Goal: Task Accomplishment & Management: Manage account settings

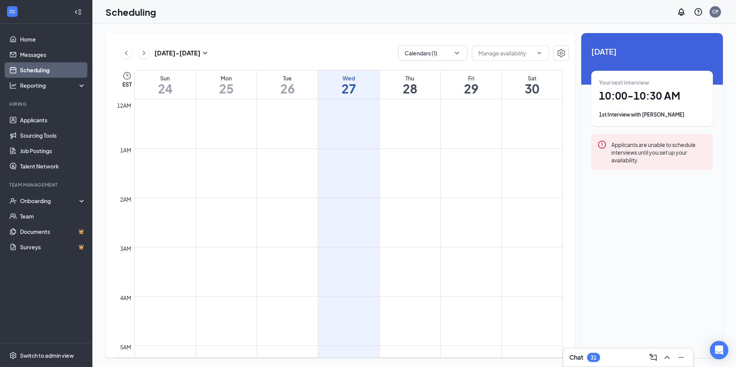
scroll to position [379, 0]
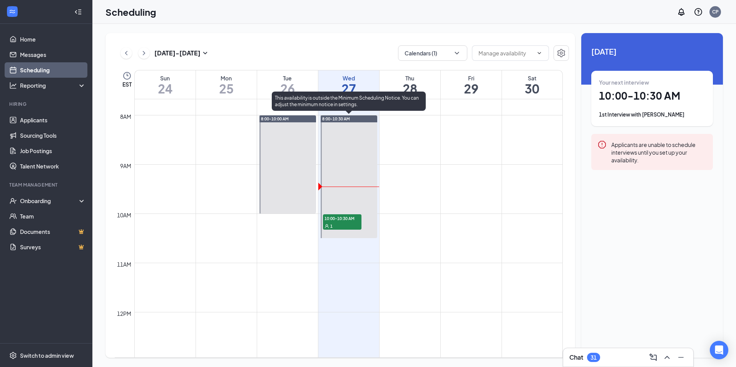
click at [350, 223] on div "1" at bounding box center [342, 226] width 39 height 8
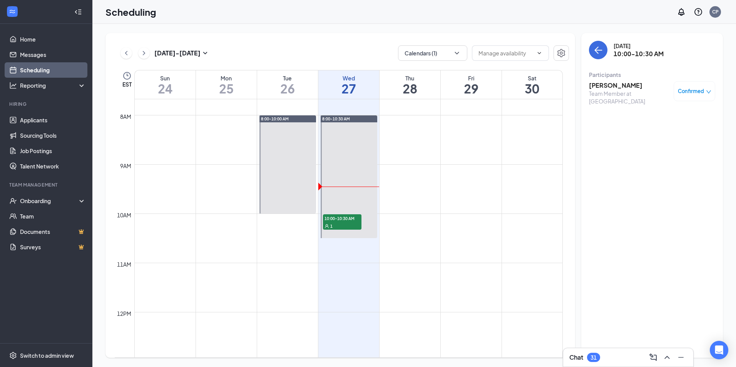
click at [612, 88] on h3 "[PERSON_NAME]" at bounding box center [629, 85] width 81 height 8
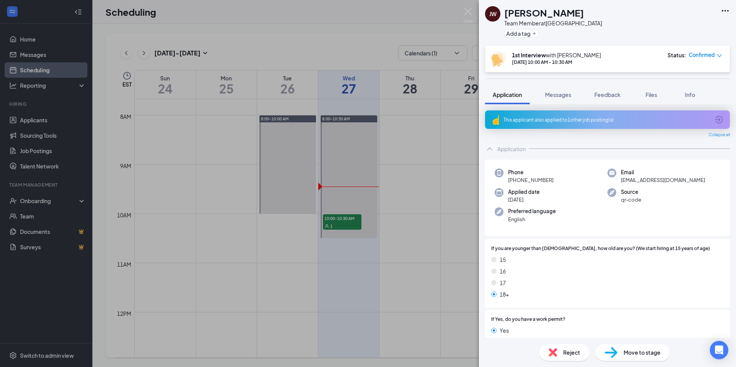
click at [725, 10] on icon "Ellipses" at bounding box center [725, 10] width 9 height 9
click at [678, 27] on link "View full application" at bounding box center [684, 29] width 83 height 8
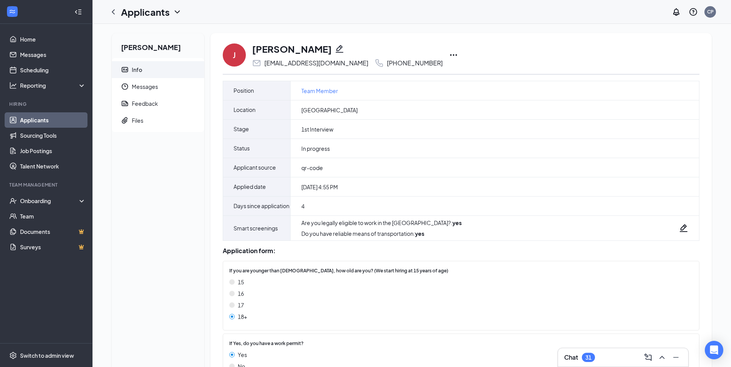
click at [449, 54] on icon "Ellipses" at bounding box center [453, 54] width 9 height 9
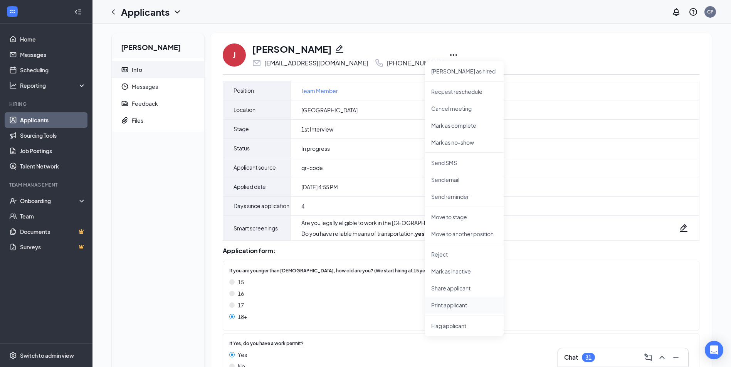
click at [444, 304] on p "Print applicant" at bounding box center [464, 306] width 66 height 8
